Goal: Transaction & Acquisition: Purchase product/service

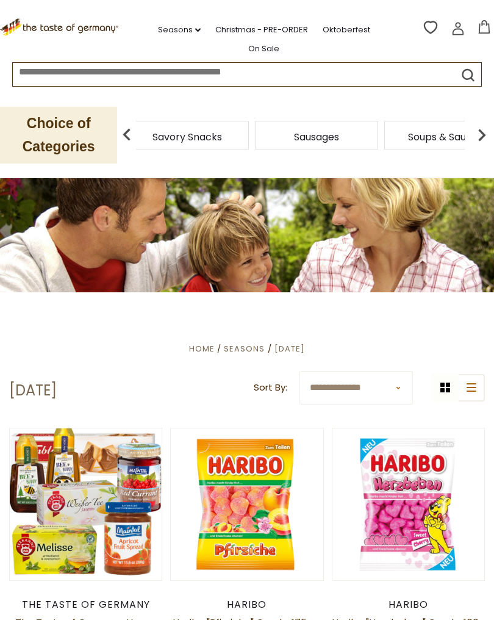
scroll to position [10, 0]
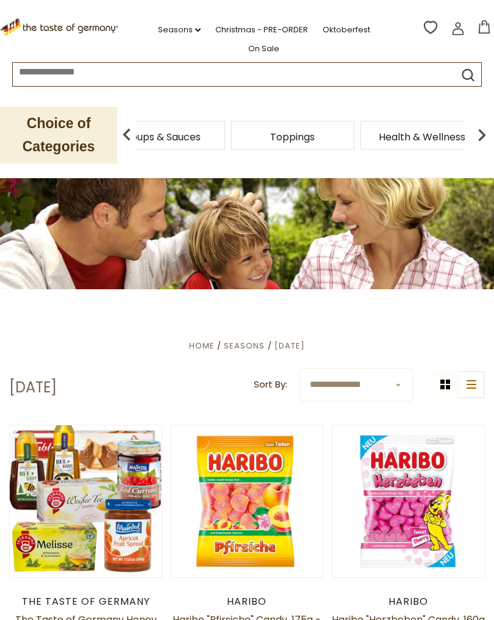
click at [201, 140] on span "Soups & Sauces" at bounding box center [163, 136] width 75 height 9
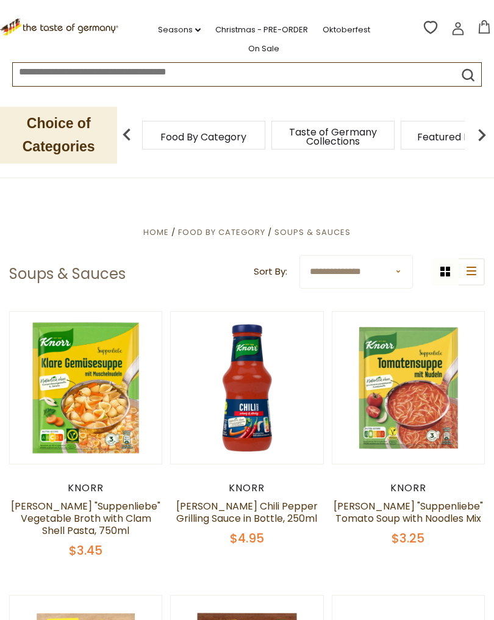
click at [476, 136] on img at bounding box center [482, 135] width 24 height 24
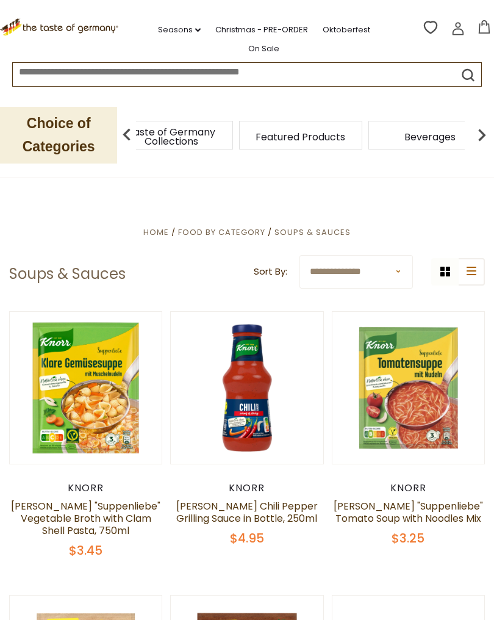
click at [489, 134] on img at bounding box center [482, 135] width 24 height 24
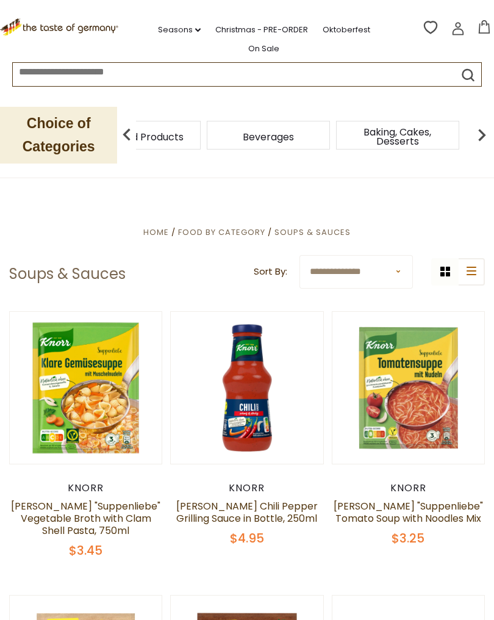
click at [486, 135] on img at bounding box center [482, 135] width 24 height 24
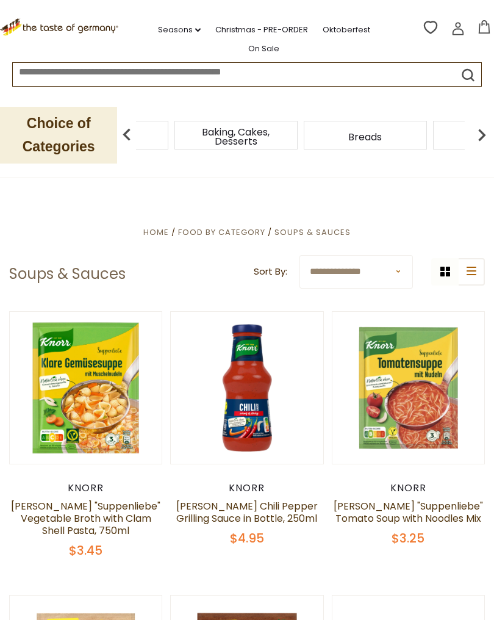
click at [485, 135] on img at bounding box center [482, 135] width 24 height 24
click at [489, 131] on img at bounding box center [482, 135] width 24 height 24
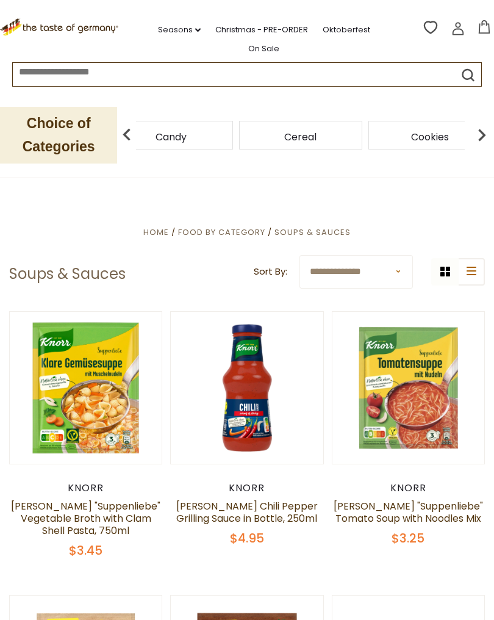
click at [489, 134] on img at bounding box center [482, 135] width 24 height 24
click at [484, 134] on img at bounding box center [482, 135] width 24 height 24
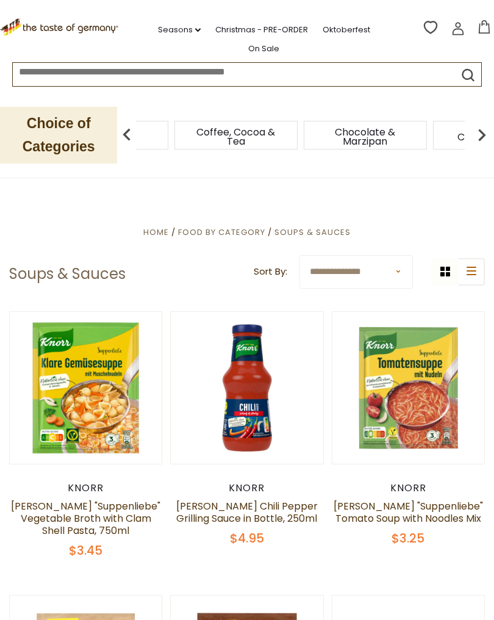
click at [482, 135] on img at bounding box center [482, 135] width 24 height 24
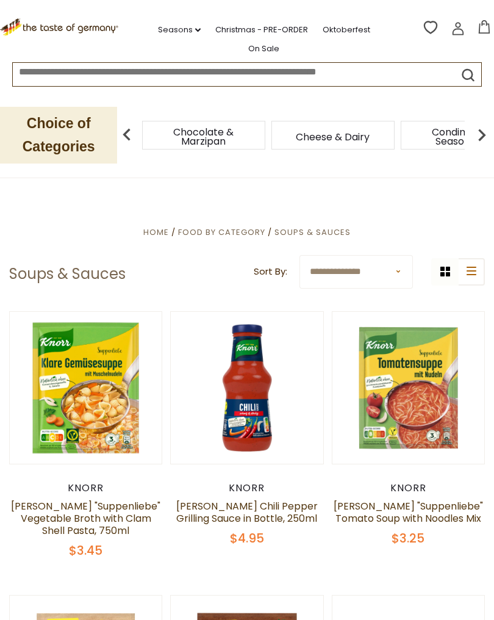
click at [484, 137] on img at bounding box center [482, 135] width 24 height 24
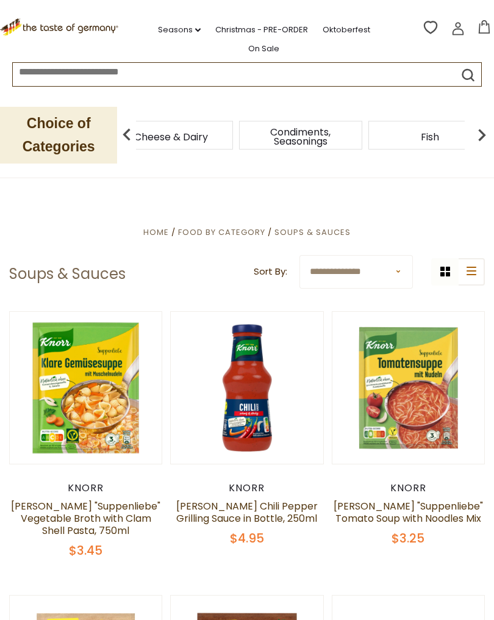
click at [112, 137] on div "Cheese & Dairy" at bounding box center [46, 135] width 129 height 29
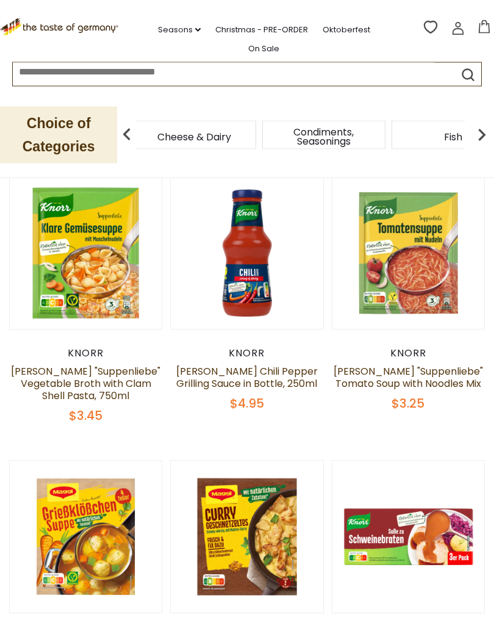
scroll to position [135, 0]
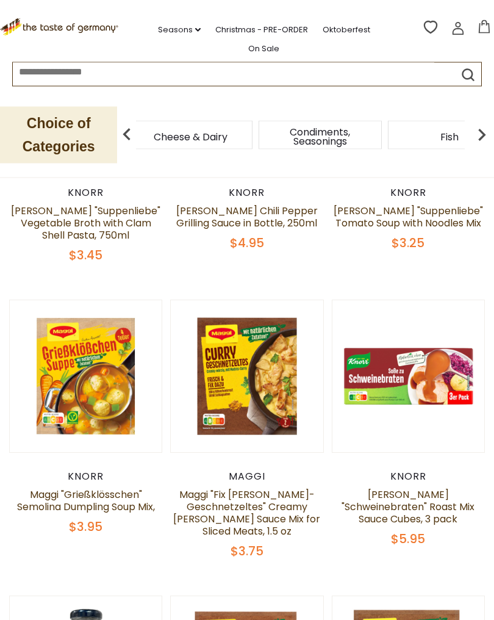
scroll to position [296, 0]
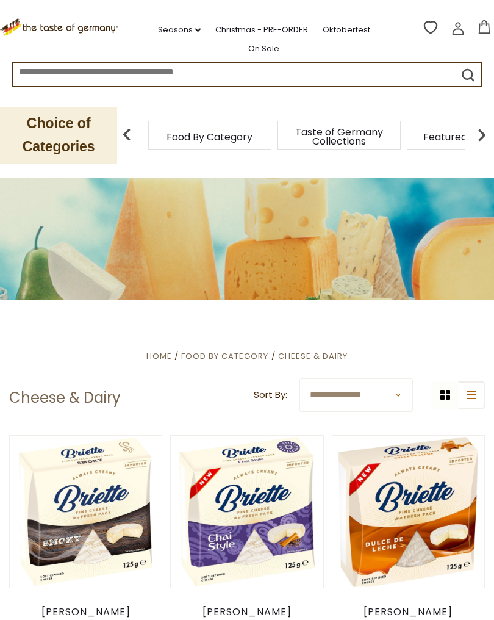
click at [488, 131] on img at bounding box center [482, 135] width 24 height 24
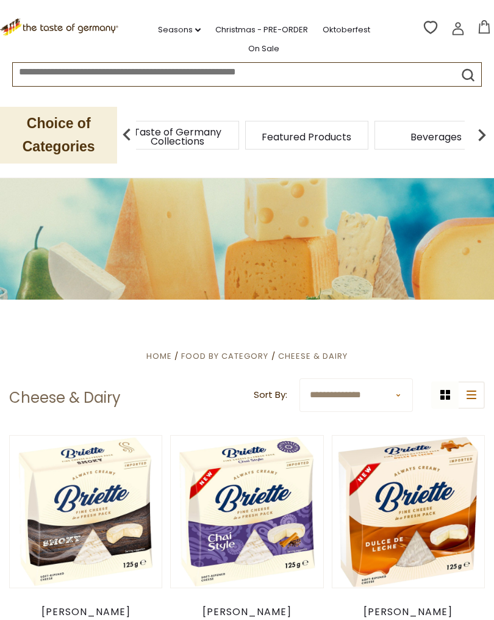
click at [482, 136] on img at bounding box center [482, 135] width 24 height 24
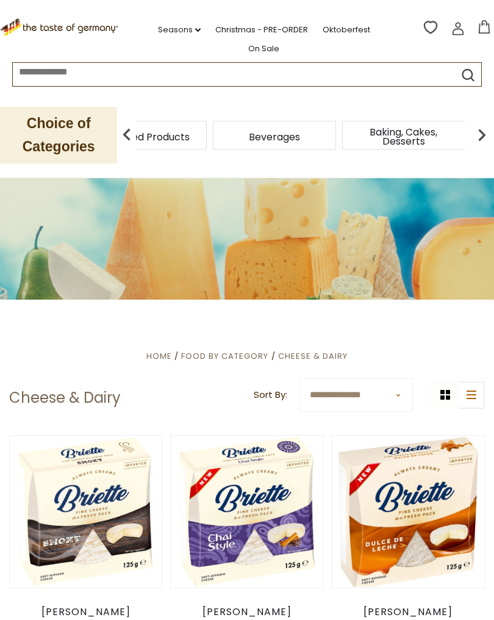
click at [487, 137] on img at bounding box center [482, 135] width 24 height 24
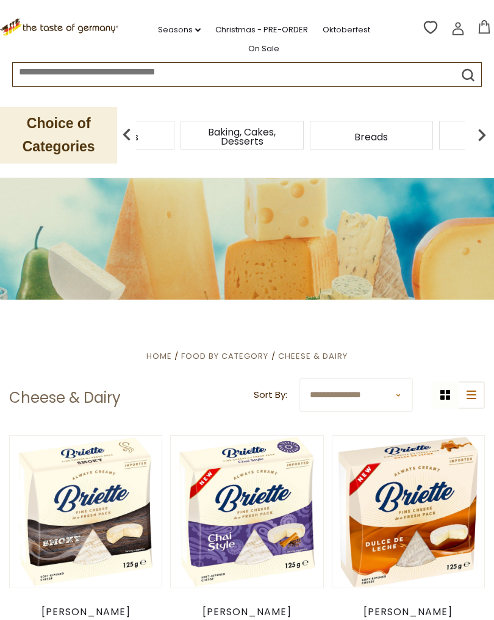
click at [484, 135] on img at bounding box center [482, 135] width 24 height 24
click at [486, 135] on img at bounding box center [482, 135] width 24 height 24
click at [481, 138] on img at bounding box center [482, 135] width 24 height 24
click at [485, 135] on img at bounding box center [482, 135] width 24 height 24
click at [484, 138] on img at bounding box center [482, 135] width 24 height 24
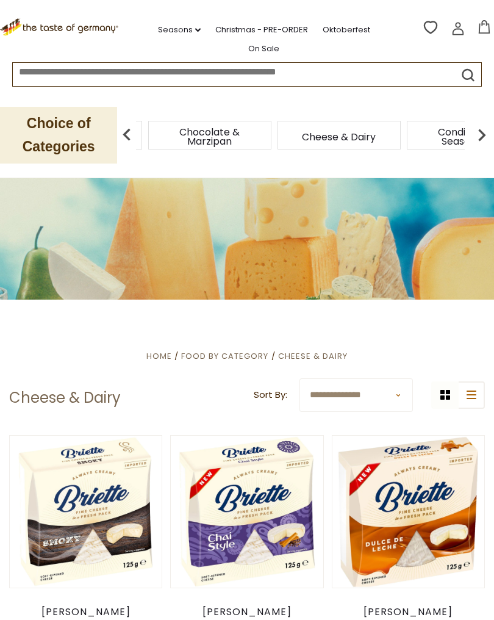
click at [484, 137] on img at bounding box center [482, 135] width 24 height 24
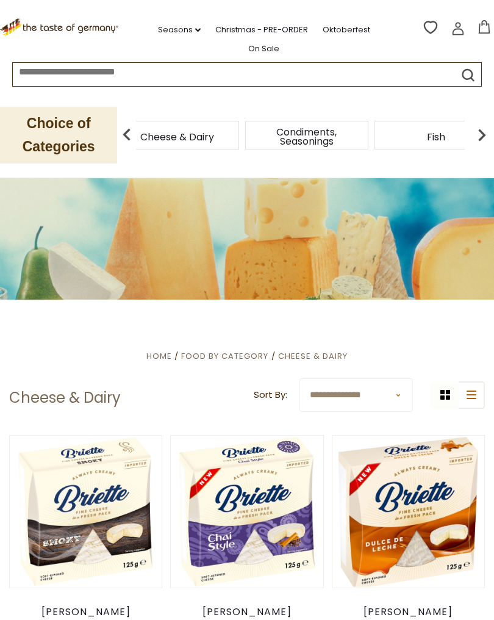
click at [481, 137] on img at bounding box center [482, 135] width 24 height 24
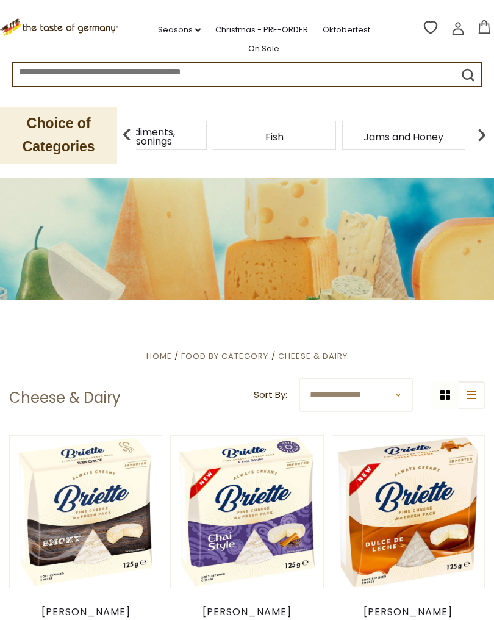
click at [486, 134] on img at bounding box center [482, 135] width 24 height 24
click at [484, 136] on img at bounding box center [482, 135] width 24 height 24
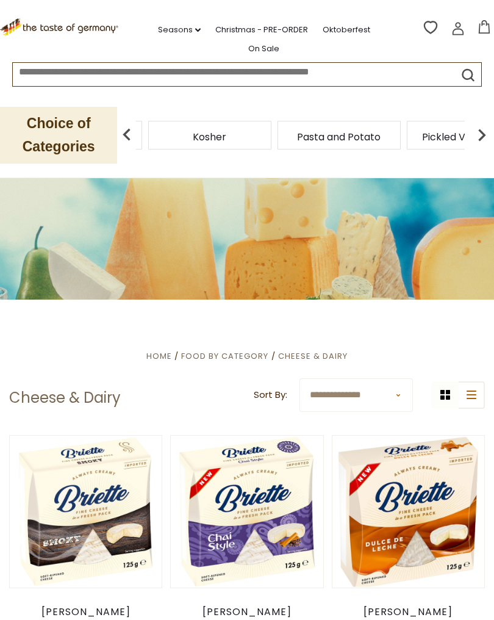
click at [481, 135] on img at bounding box center [482, 135] width 24 height 24
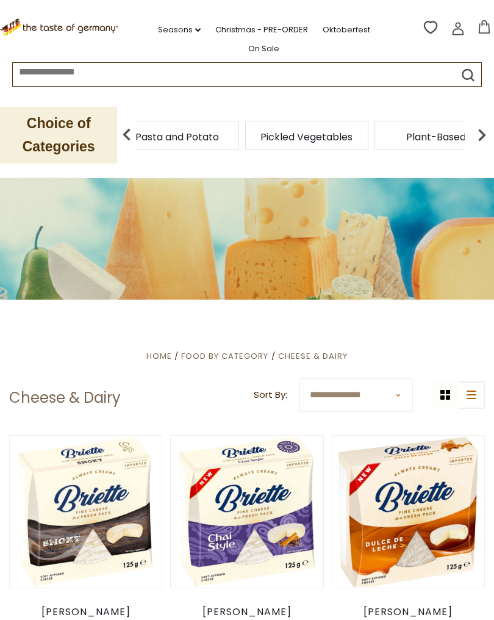
click at [485, 134] on img at bounding box center [482, 135] width 24 height 24
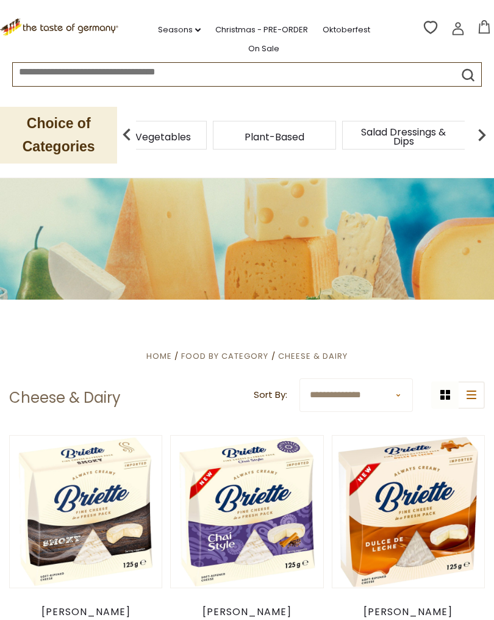
click at [486, 137] on img at bounding box center [482, 135] width 24 height 24
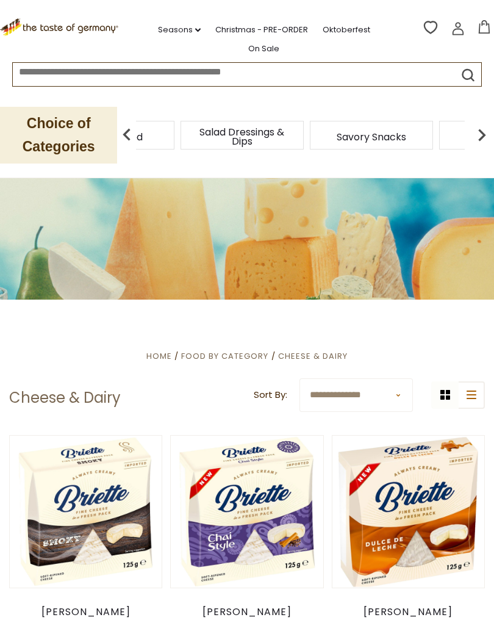
click at [486, 131] on img at bounding box center [482, 135] width 24 height 24
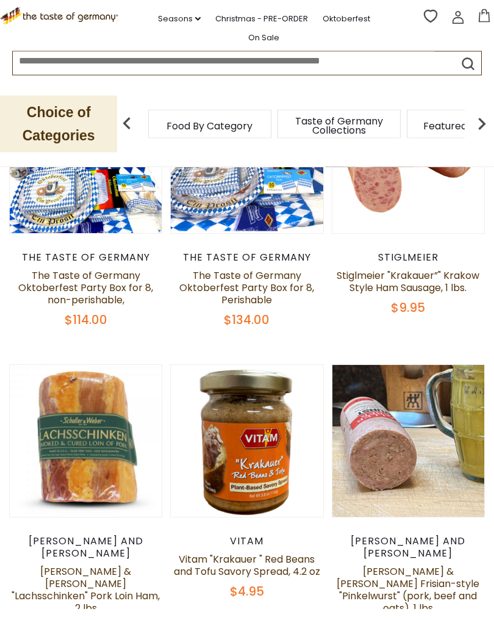
scroll to position [345, 0]
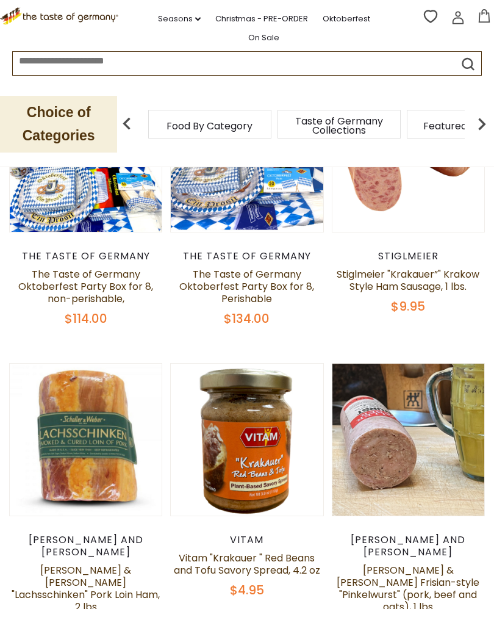
click at [442, 461] on link at bounding box center [409, 451] width 128 height 128
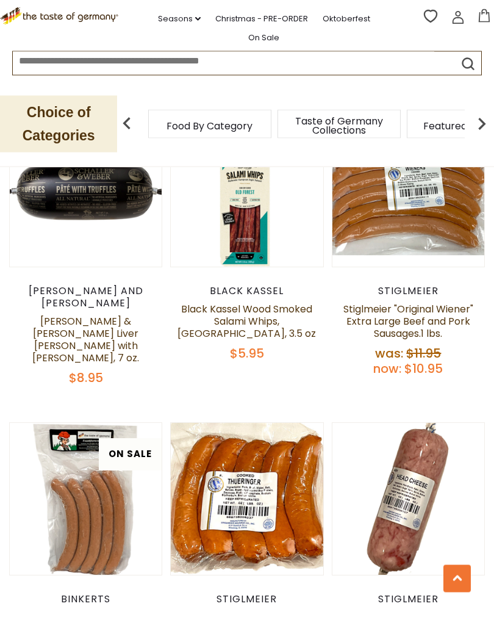
scroll to position [2088, 0]
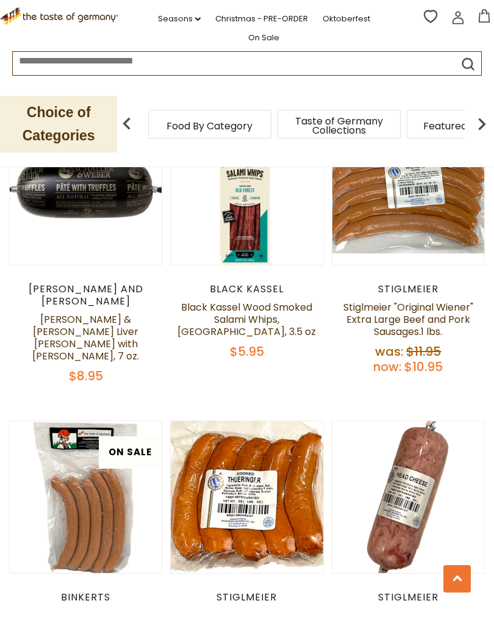
click at [419, 619] on link "Stiglmeier "Suelze" German Head Cheese, 1 lb." at bounding box center [408, 632] width 130 height 26
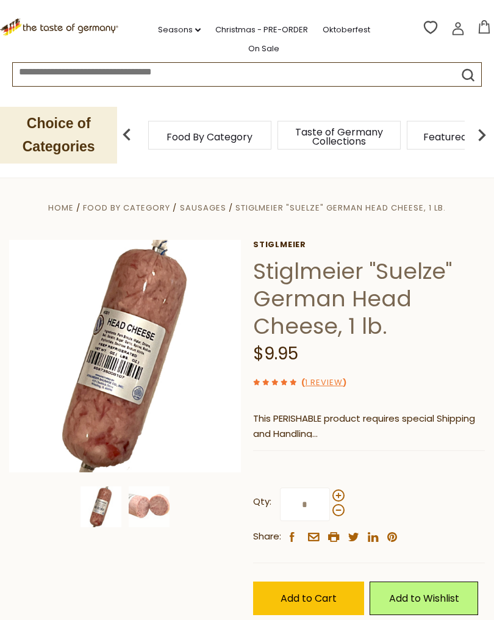
click at [342, 494] on span at bounding box center [338, 495] width 12 height 12
click at [330, 494] on input "*" at bounding box center [305, 504] width 50 height 34
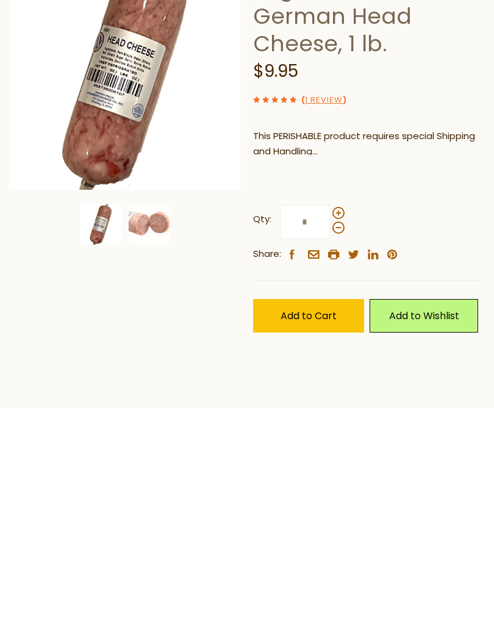
click at [336, 401] on span at bounding box center [338, 407] width 12 height 12
click at [330, 385] on input "*" at bounding box center [305, 402] width 50 height 34
click at [339, 387] on span at bounding box center [338, 393] width 12 height 12
click at [330, 385] on input "*" at bounding box center [305, 402] width 50 height 34
click at [312, 385] on input "*" at bounding box center [305, 402] width 50 height 34
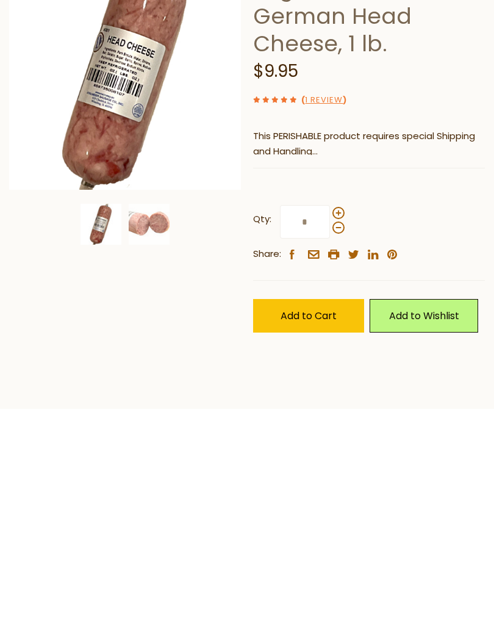
click at [467, 367] on div "Qty: * Share: facebook email printer twitter linkedin pinterest" at bounding box center [369, 414] width 232 height 94
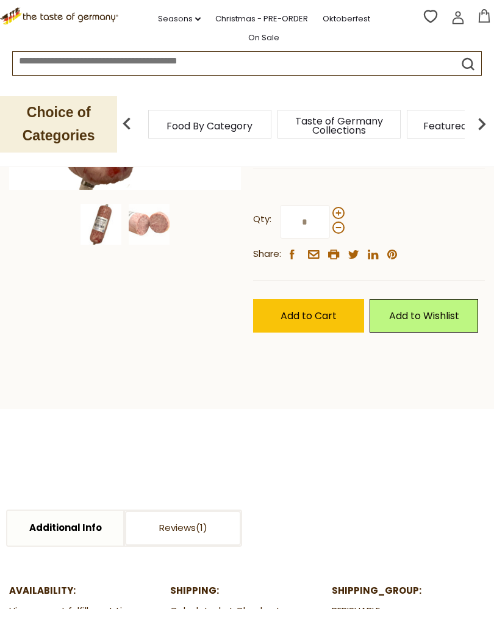
click at [339, 232] on span at bounding box center [338, 238] width 12 height 12
click at [330, 232] on input "*" at bounding box center [305, 233] width 50 height 34
click at [336, 218] on span at bounding box center [338, 224] width 12 height 12
click at [330, 216] on input "*" at bounding box center [305, 233] width 50 height 34
click at [340, 232] on span at bounding box center [338, 238] width 12 height 12
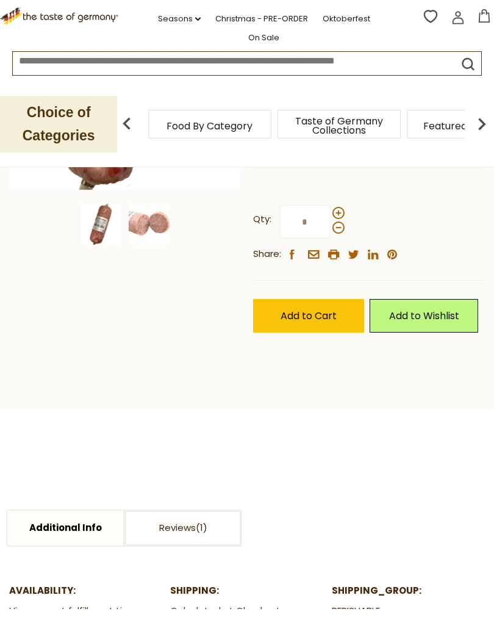
click at [330, 228] on input "*" at bounding box center [305, 233] width 50 height 34
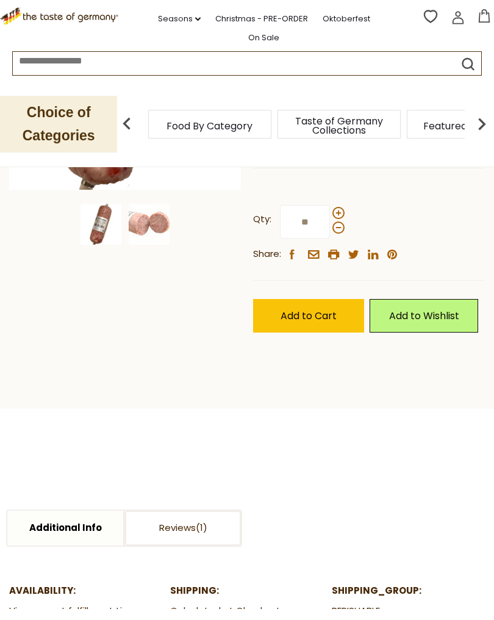
type input "*"
click at [306, 320] on span "Add to Cart" at bounding box center [309, 327] width 56 height 14
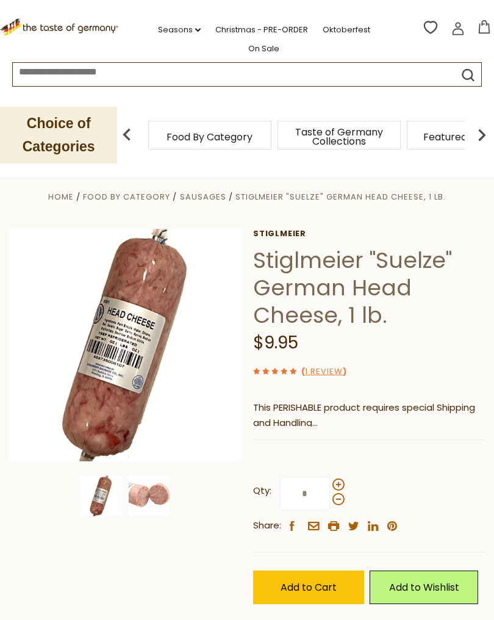
scroll to position [0, 0]
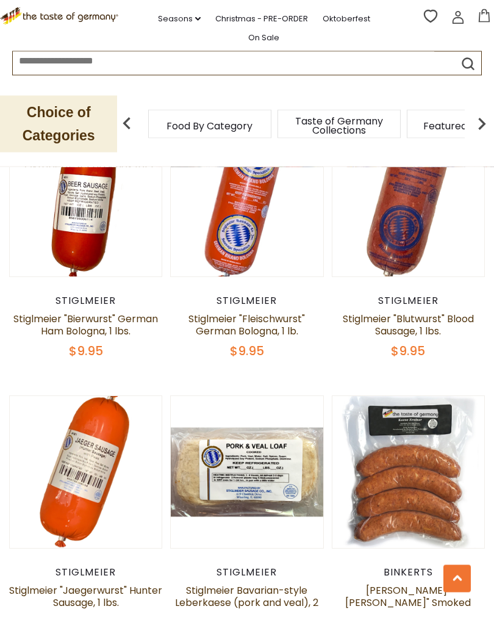
scroll to position [2683, 0]
click at [87, 301] on button "Quick View" at bounding box center [86, 286] width 82 height 27
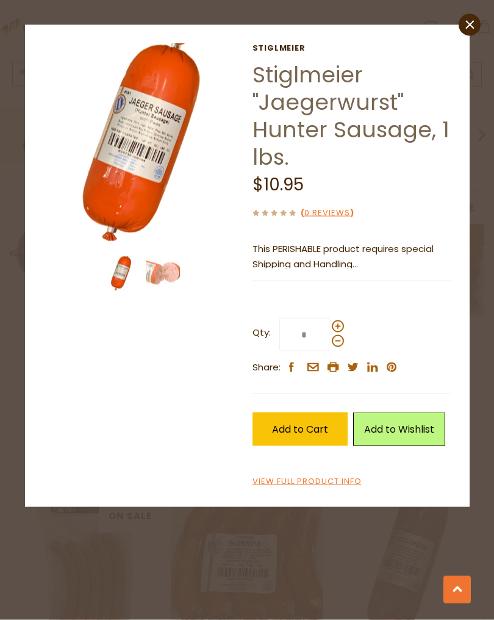
scroll to position [2030, 0]
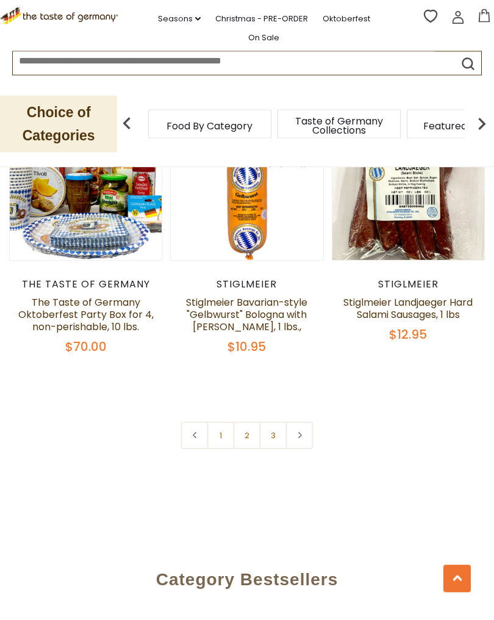
scroll to position [3565, 0]
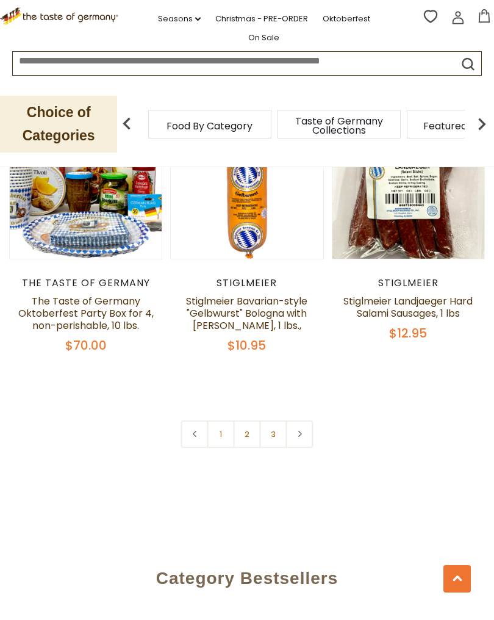
click at [305, 431] on link at bounding box center [299, 444] width 27 height 27
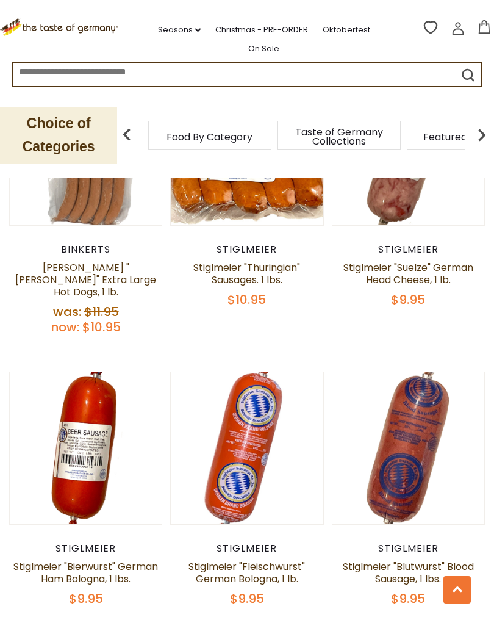
scroll to position [2446, 0]
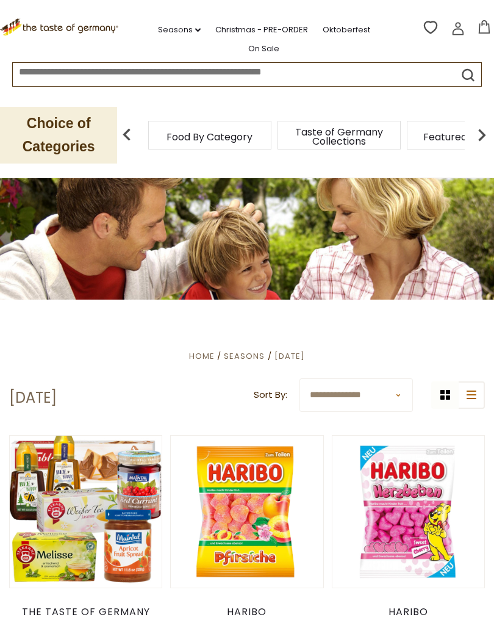
click at [486, 29] on icon at bounding box center [484, 26] width 13 height 13
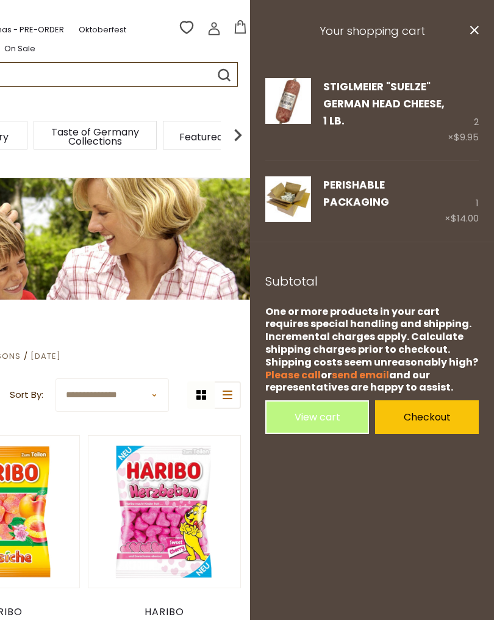
click at [429, 409] on link "Checkout" at bounding box center [427, 417] width 104 height 34
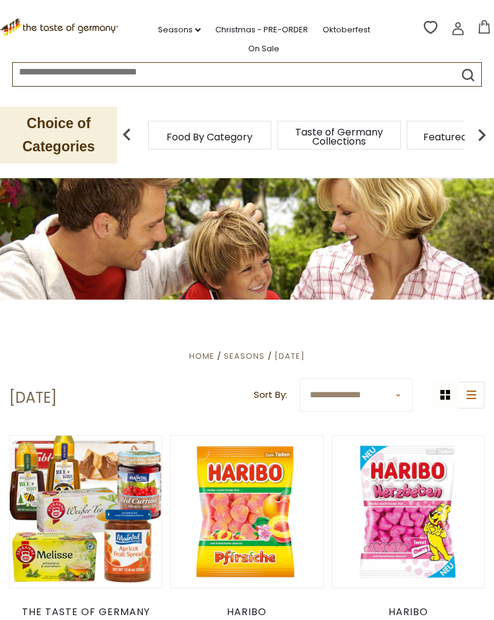
click at [492, 20] on div "Compare Compare up to 4 items: Clear Selection Compare search_icon" at bounding box center [458, 29] width 73 height 22
click at [488, 32] on icon at bounding box center [483, 26] width 11 height 13
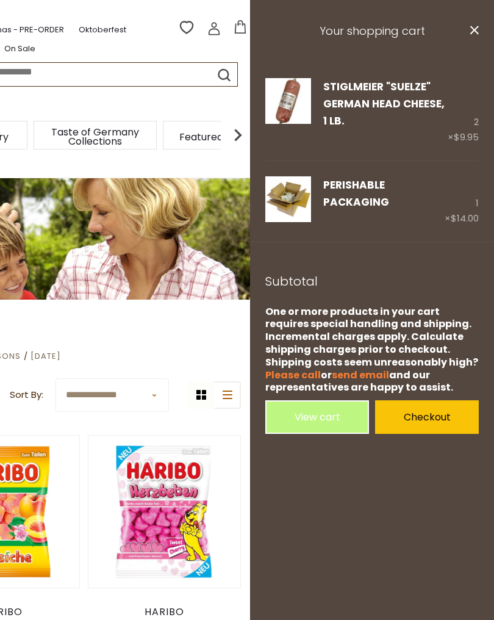
click at [476, 30] on icon "close" at bounding box center [474, 30] width 9 height 9
